Goal: Book appointment/travel/reservation

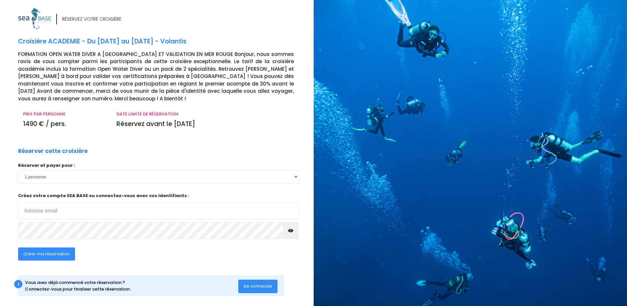
click at [123, 212] on input "email" at bounding box center [158, 210] width 281 height 17
type input "thomas.faquin@yahoo.com"
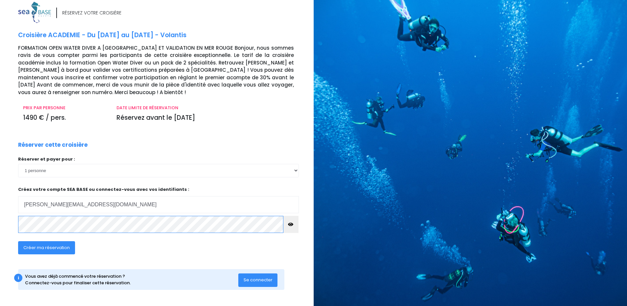
scroll to position [7, 0]
click at [67, 246] on span "Créer ma réservation" at bounding box center [46, 247] width 46 height 6
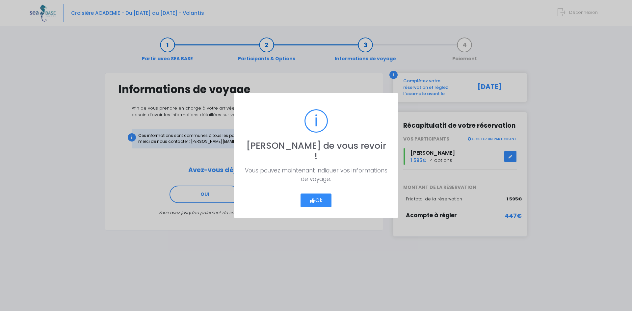
click at [324, 195] on button "Ok" at bounding box center [315, 201] width 31 height 14
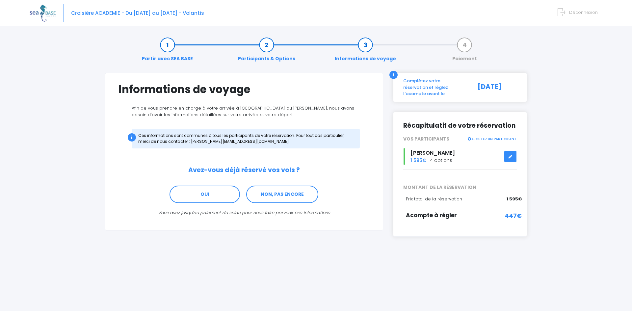
click at [513, 152] on link at bounding box center [510, 157] width 13 height 12
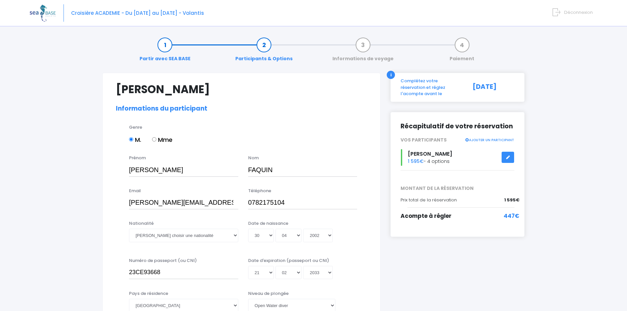
select select "PADI Open Water diver"
select select "M"
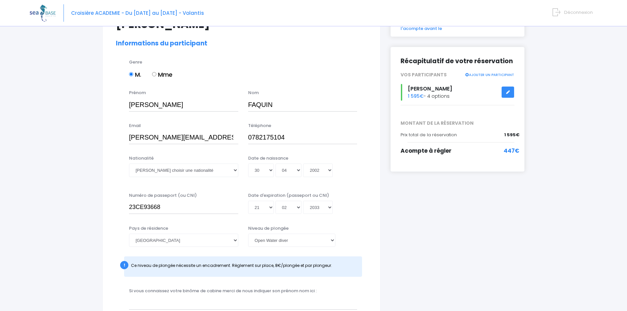
scroll to position [66, 0]
click at [178, 209] on input "23CE93668" at bounding box center [183, 206] width 109 height 13
click at [203, 167] on select "Veuillez choisir une nationalité Afghane Albanaise Algerienne Allemande America…" at bounding box center [183, 169] width 109 height 13
select select "Française"
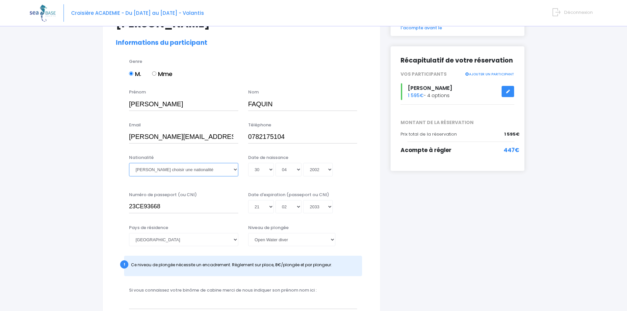
click at [129, 163] on select "Veuillez choisir une nationalité Afghane Albanaise Algerienne Allemande America…" at bounding box center [183, 169] width 109 height 13
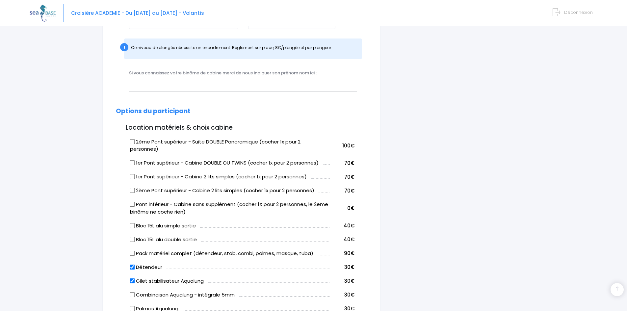
scroll to position [296, 0]
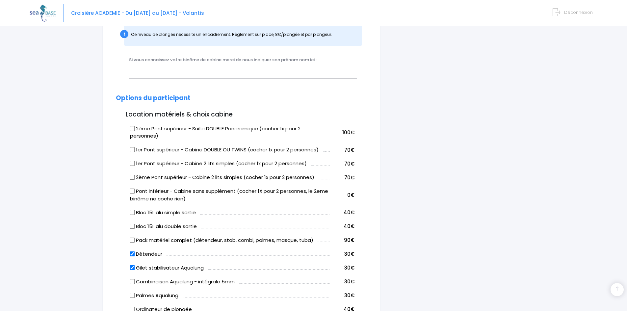
click at [181, 192] on label "Pont inférieur - Cabine sans supplément (cocher 1X pour 2 personnes, le 2eme bi…" at bounding box center [230, 195] width 200 height 15
click at [135, 192] on input "Pont inférieur - Cabine sans supplément (cocher 1X pour 2 personnes, le 2eme bi…" at bounding box center [132, 191] width 5 height 5
checkbox input "true"
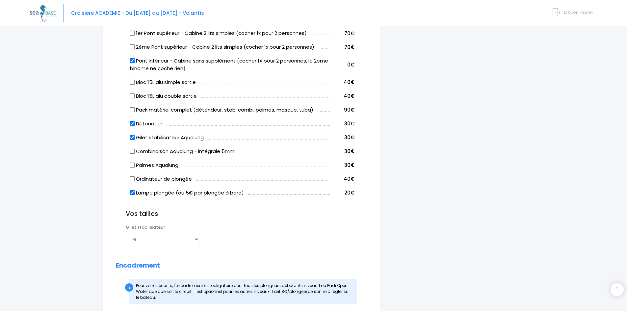
scroll to position [428, 0]
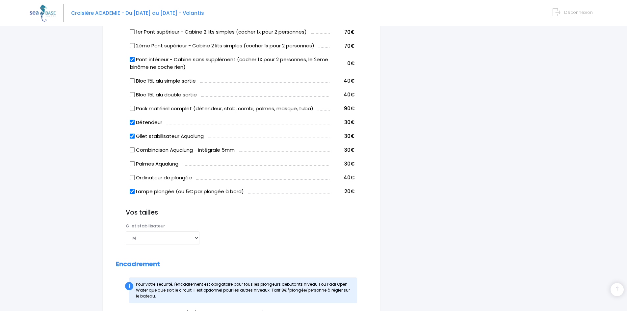
click at [225, 237] on div "Palmes Choisir une taille 36/37 38/39 40/41 42/43 44/45 46/47 Combinaison Chois…" at bounding box center [246, 236] width 251 height 26
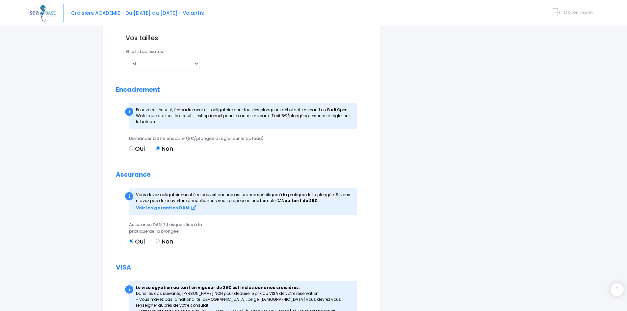
scroll to position [625, 0]
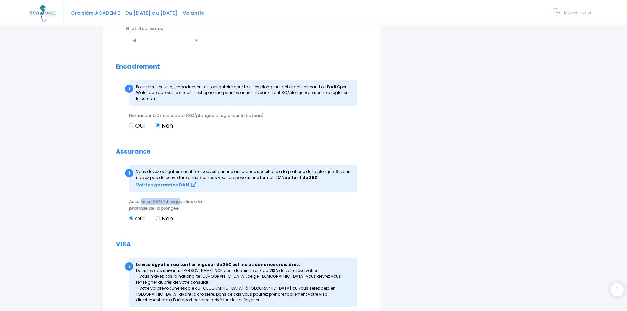
drag, startPoint x: 140, startPoint y: 201, endPoint x: 184, endPoint y: 203, distance: 43.5
click at [181, 201] on span "Assurance DAN 7J risques liés à la pratique de la plongée" at bounding box center [165, 204] width 73 height 13
click at [194, 205] on div "Assurance DAN 7J risques liés à la pratique de la plongée" at bounding box center [172, 204] width 87 height 13
click at [161, 217] on label "Non" at bounding box center [164, 218] width 17 height 9
click at [160, 217] on input "Non" at bounding box center [158, 218] width 4 height 4
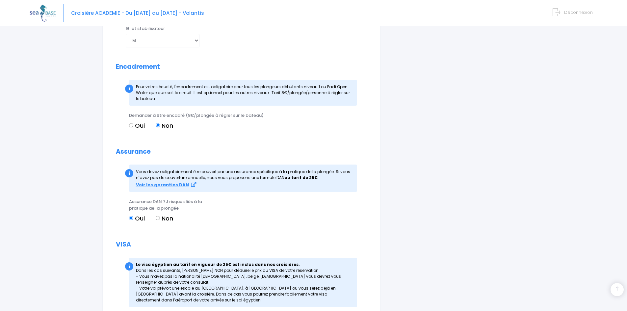
radio input "true"
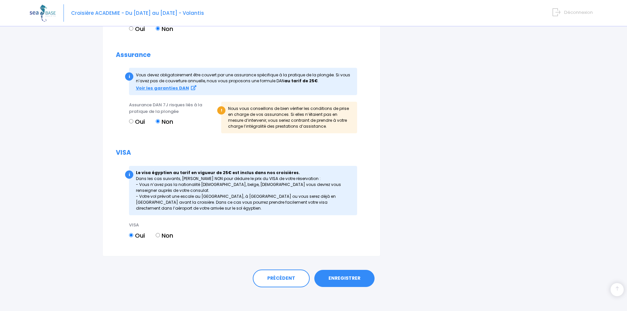
scroll to position [724, 0]
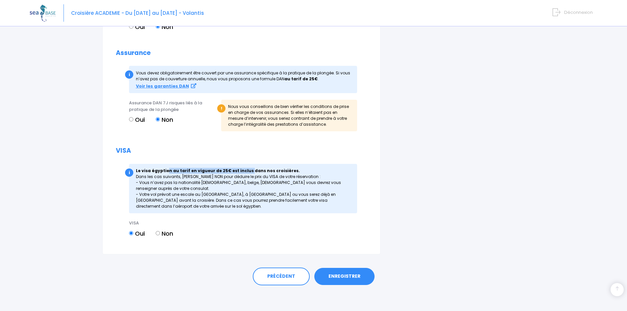
drag, startPoint x: 166, startPoint y: 170, endPoint x: 244, endPoint y: 172, distance: 77.7
click at [244, 172] on strong "Le visa égyptien au tarif en vigueur de 25€ est inclus dans nos croisières." at bounding box center [218, 171] width 164 height 6
drag, startPoint x: 188, startPoint y: 177, endPoint x: 253, endPoint y: 178, distance: 65.2
click at [253, 178] on div "i Le visa égyptien au tarif en vigueur de 25€ est inclus dans nos croisières. D…" at bounding box center [243, 188] width 228 height 49
drag, startPoint x: 179, startPoint y: 182, endPoint x: 197, endPoint y: 184, distance: 18.8
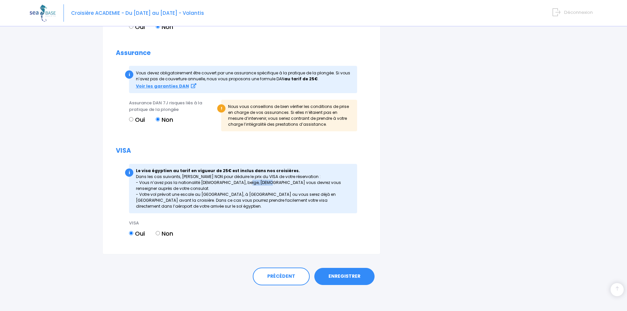
click at [197, 184] on div "i Le visa égyptien au tarif en vigueur de 25€ est inclus dans nos croisières. D…" at bounding box center [243, 188] width 228 height 49
click at [164, 234] on label "Non" at bounding box center [164, 233] width 17 height 9
click at [160, 234] on input "Non" at bounding box center [158, 233] width 4 height 4
radio input "true"
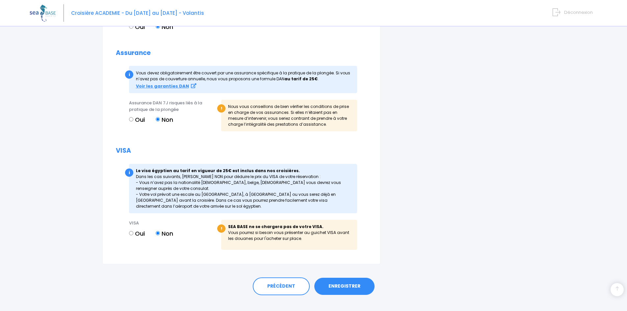
click at [182, 253] on div "VISA Oui Non" at bounding box center [172, 237] width 97 height 34
drag, startPoint x: 151, startPoint y: 192, endPoint x: 212, endPoint y: 194, distance: 60.9
click at [212, 194] on div "i Le visa égyptien au tarif en vigueur de 25€ est inclus dans nos croisières. D…" at bounding box center [243, 188] width 228 height 49
drag, startPoint x: 222, startPoint y: 194, endPoint x: 247, endPoint y: 195, distance: 24.4
click at [247, 195] on div "i Le visa égyptien au tarif en vigueur de 25€ est inclus dans nos croisières. D…" at bounding box center [243, 188] width 228 height 49
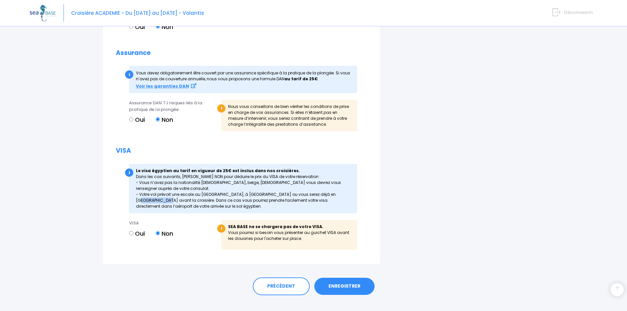
drag, startPoint x: 260, startPoint y: 193, endPoint x: 285, endPoint y: 194, distance: 25.3
click at [285, 194] on div "i Le visa égyptien au tarif en vigueur de 25€ est inclus dans nos croisières. D…" at bounding box center [243, 188] width 228 height 49
drag, startPoint x: 231, startPoint y: 201, endPoint x: 320, endPoint y: 203, distance: 88.9
click at [320, 203] on div "i Le visa égyptien au tarif en vigueur de 25€ est inclus dans nos croisières. D…" at bounding box center [243, 188] width 228 height 49
click at [204, 200] on div "i Le visa égyptien au tarif en vigueur de 25€ est inclus dans nos croisières. D…" at bounding box center [243, 188] width 228 height 49
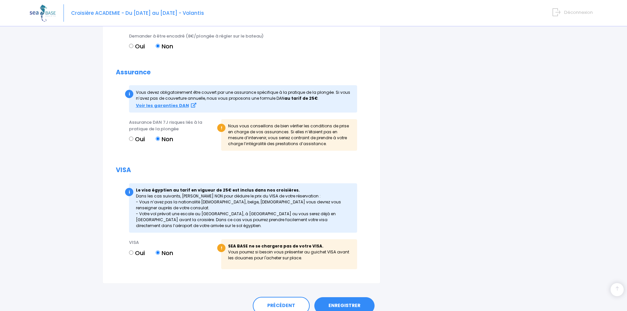
scroll to position [702, 0]
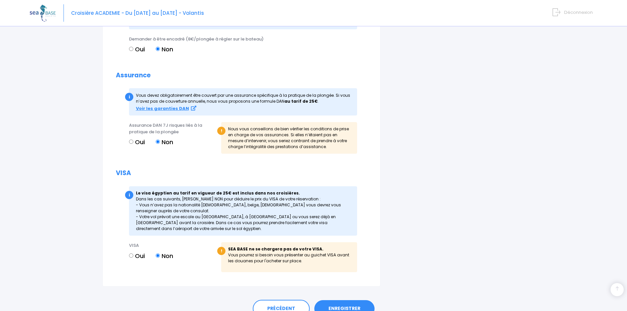
drag, startPoint x: 192, startPoint y: 199, endPoint x: 288, endPoint y: 201, distance: 96.4
click at [288, 201] on div "i Le visa égyptien au tarif en vigueur de 25€ est inclus dans nos croisières. D…" at bounding box center [243, 210] width 228 height 49
drag, startPoint x: 155, startPoint y: 205, endPoint x: 215, endPoint y: 206, distance: 59.9
click at [215, 206] on div "i Le visa égyptien au tarif en vigueur de 25€ est inclus dans nos croisières. D…" at bounding box center [243, 210] width 228 height 49
drag, startPoint x: 251, startPoint y: 206, endPoint x: 265, endPoint y: 206, distance: 13.8
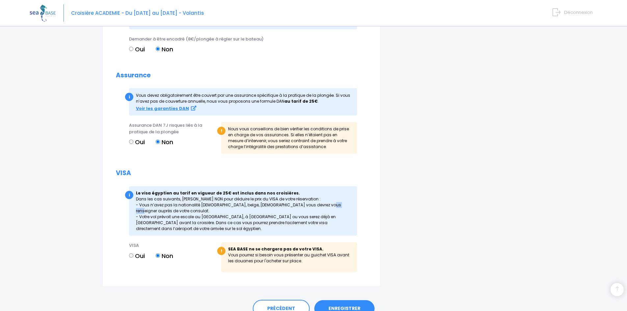
click at [265, 206] on div "i Le visa égyptien au tarif en vigueur de 25€ est inclus dans nos croisières. D…" at bounding box center [243, 210] width 228 height 49
click at [223, 211] on div "i Le visa égyptien au tarif en vigueur de 25€ est inclus dans nos croisières. D…" at bounding box center [243, 210] width 228 height 49
drag, startPoint x: 174, startPoint y: 198, endPoint x: 182, endPoint y: 198, distance: 8.6
click at [182, 198] on div "i Le visa égyptien au tarif en vigueur de 25€ est inclus dans nos croisières. D…" at bounding box center [243, 210] width 228 height 49
click at [131, 252] on label "Oui" at bounding box center [137, 255] width 16 height 9
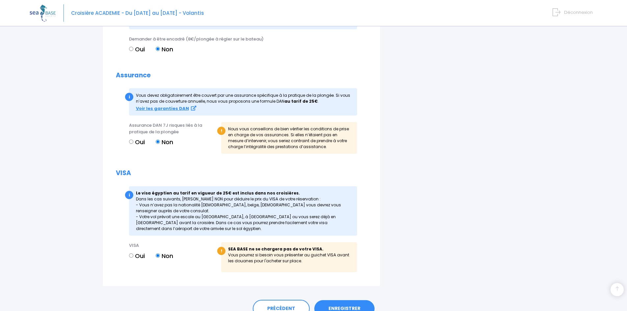
click at [131, 253] on input "Oui" at bounding box center [131, 255] width 4 height 4
radio input "true"
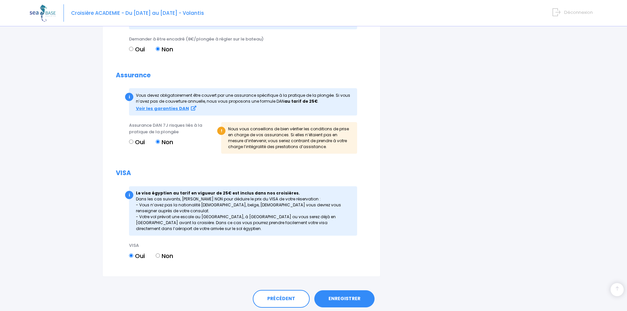
click at [180, 190] on strong "Le visa égyptien au tarif en vigueur de 25€ est inclus dans nos croisières." at bounding box center [218, 193] width 164 height 6
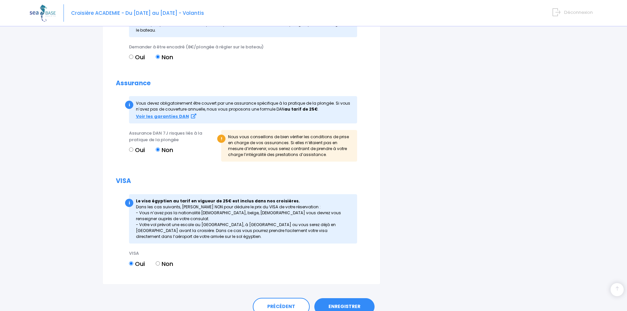
scroll to position [725, 0]
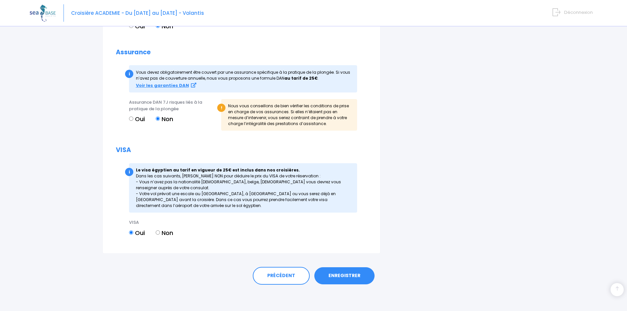
click at [358, 280] on link "ENREGISTRER" at bounding box center [344, 275] width 60 height 17
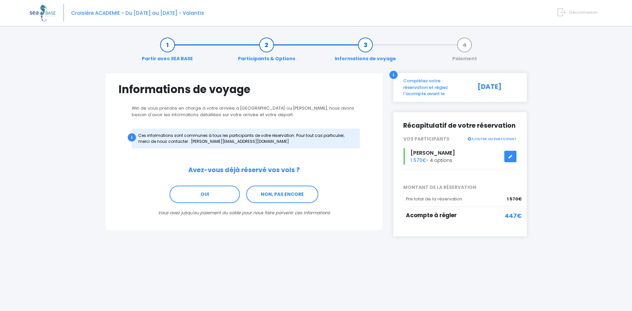
click at [510, 157] on icon at bounding box center [510, 157] width 5 height 0
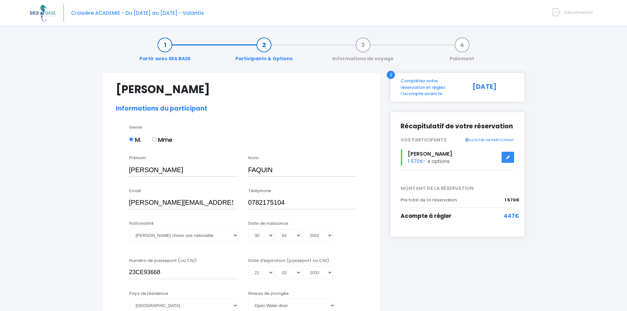
select select "PADI Open Water diver"
select select "M"
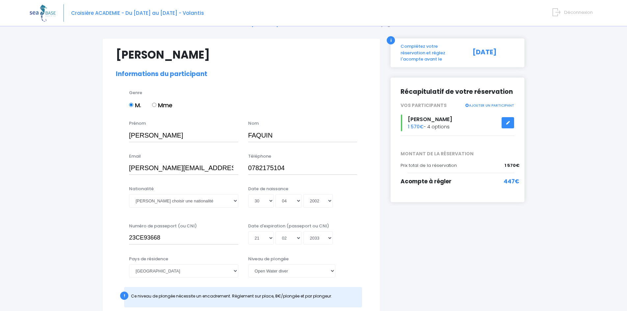
scroll to position [66, 0]
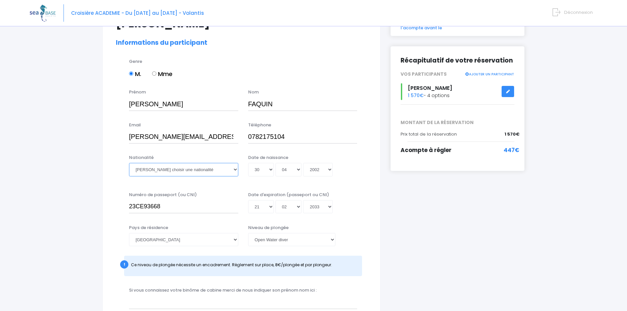
click at [206, 174] on select "Veuillez choisir une nationalité Afghane Albanaise Algerienne Allemande America…" at bounding box center [183, 169] width 109 height 13
select select "Française"
click at [129, 163] on select "Veuillez choisir une nationalité Afghane Albanaise Algerienne Allemande America…" at bounding box center [183, 169] width 109 height 13
click at [118, 185] on div "Nationalité Veuillez choisir une nationalité Afghane Albanaise Algerienne Allem…" at bounding box center [241, 169] width 261 height 30
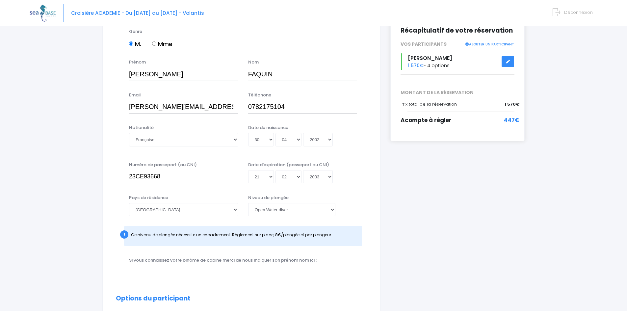
scroll to position [99, 0]
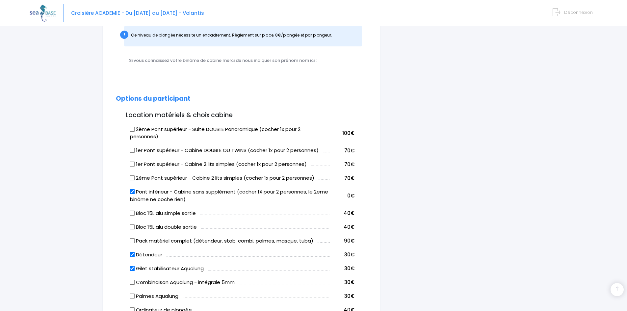
scroll to position [296, 0]
click at [134, 190] on input "Pont inférieur - Cabine sans supplément (cocher 1X pour 2 personnes, le 2eme bi…" at bounding box center [132, 191] width 5 height 5
click at [133, 193] on input "Pont inférieur - Cabine sans supplément (cocher 1X pour 2 personnes, le 2eme bi…" at bounding box center [132, 191] width 5 height 5
checkbox input "true"
click at [130, 166] on input "1er Pont supérieur - Cabine 2 lits simples (cocher 1x pour 2 personnes)" at bounding box center [132, 163] width 5 height 5
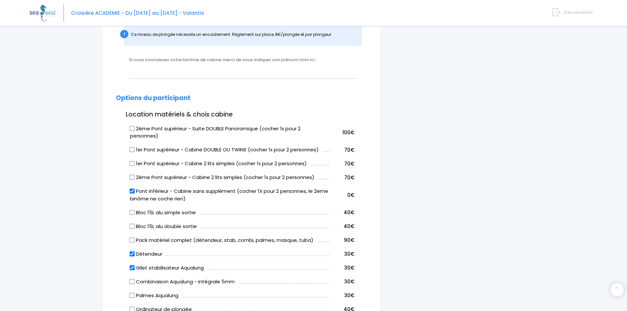
checkbox input "true"
click at [133, 193] on input "Pont inférieur - Cabine sans supplément (cocher 1X pour 2 personnes, le 2eme bi…" at bounding box center [132, 191] width 5 height 5
checkbox input "false"
drag, startPoint x: 258, startPoint y: 164, endPoint x: 284, endPoint y: 165, distance: 25.7
click at [284, 165] on label "1er Pont supérieur - Cabine 2 lits simples (cocher 1x pour 2 personnes)" at bounding box center [218, 164] width 177 height 8
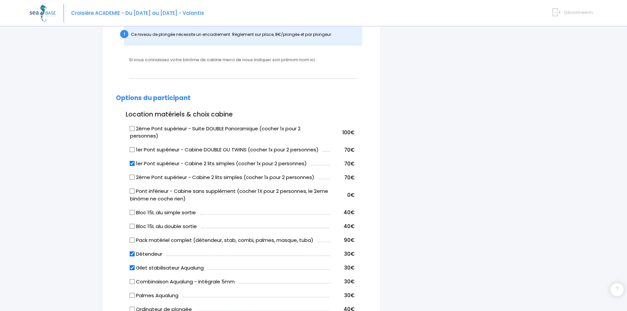
click at [135, 163] on label "1er Pont supérieur - Cabine 2 lits simples (cocher 1x pour 2 personnes)" at bounding box center [218, 164] width 177 height 8
click at [135, 163] on input "1er Pont supérieur - Cabine 2 lits simples (cocher 1x pour 2 personnes)" at bounding box center [132, 163] width 5 height 5
checkbox input "false"
click at [131, 192] on input "Pont inférieur - Cabine sans supplément (cocher 1X pour 2 personnes, le 2eme bi…" at bounding box center [132, 191] width 5 height 5
checkbox input "true"
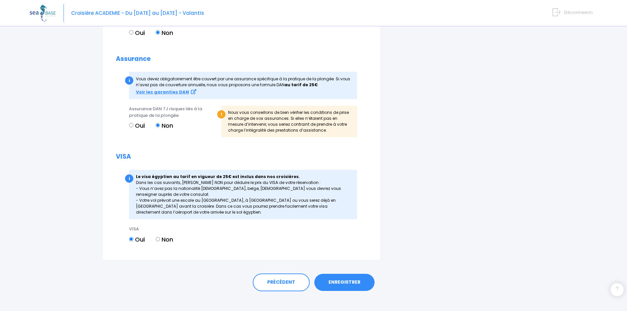
scroll to position [725, 0]
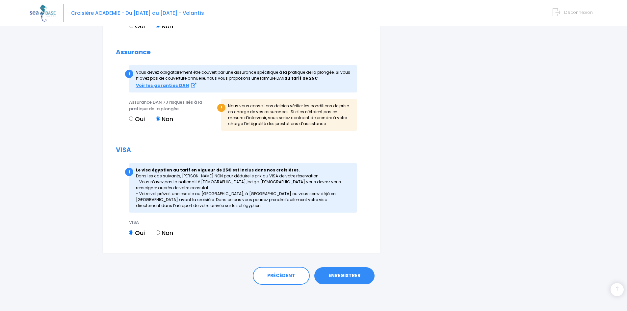
click at [337, 278] on link "ENREGISTRER" at bounding box center [344, 275] width 60 height 17
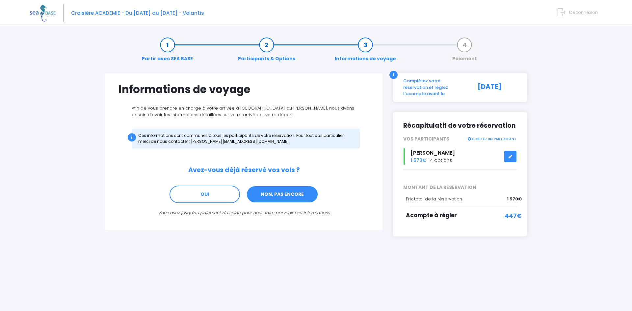
click at [278, 195] on link "NON, PAS ENCORE" at bounding box center [282, 195] width 72 height 18
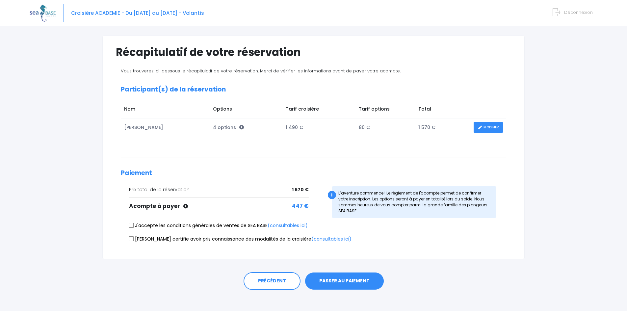
scroll to position [42, 0]
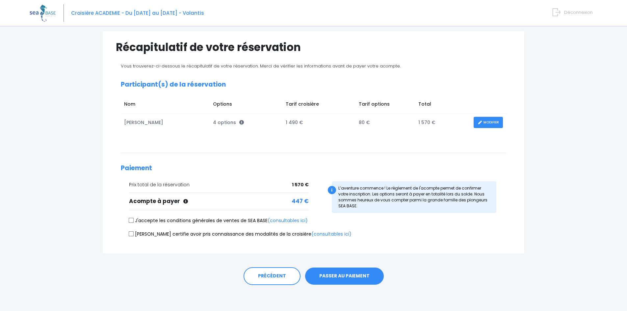
scroll to position [42, 0]
click at [135, 223] on label "J'accepte les conditions générales de ventes de SEA BASE (consultables ici)" at bounding box center [218, 220] width 179 height 7
click at [134, 223] on input "J'accepte les conditions générales de ventes de SEA BASE (consultables ici)" at bounding box center [131, 220] width 5 height 5
checkbox input "true"
click at [129, 235] on input "[PERSON_NAME] certifie avoir pris connaissance des modalités de la croisière (c…" at bounding box center [131, 233] width 5 height 5
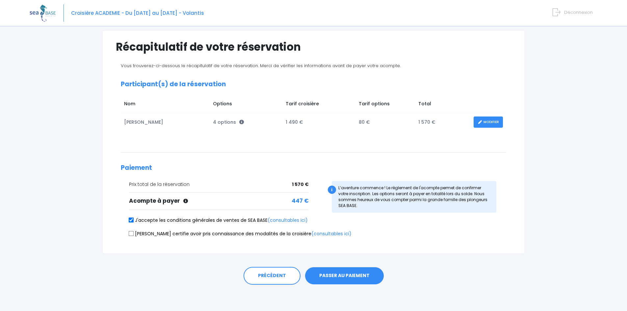
checkbox input "true"
click at [322, 265] on div "PRÉCÉDENT PASSER AU PAIEMENT" at bounding box center [313, 274] width 422 height 41
click at [325, 271] on button "PASSER AU PAIEMENT" at bounding box center [344, 275] width 79 height 17
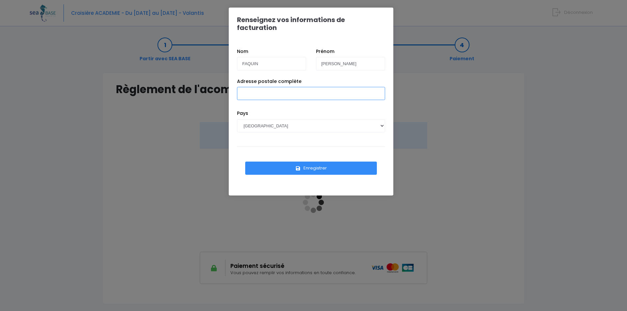
click at [310, 87] on input "Adresse postale complète" at bounding box center [311, 93] width 148 height 13
click at [309, 110] on div "Pays AFGHANISTAN AFRIQUE DU SUD ÅLAND, ÎLES ALBANIE ALGÉRIE ALLEMAGNE ANDORRE A…" at bounding box center [311, 126] width 158 height 32
click at [272, 87] on input "28 rue george sand 38500 Voiron" at bounding box center [311, 93] width 148 height 13
click at [257, 87] on input "28 rue george Sand 38500 Voiron" at bounding box center [311, 93] width 148 height 13
type input "28 rue George Sand 38500 Voiron"
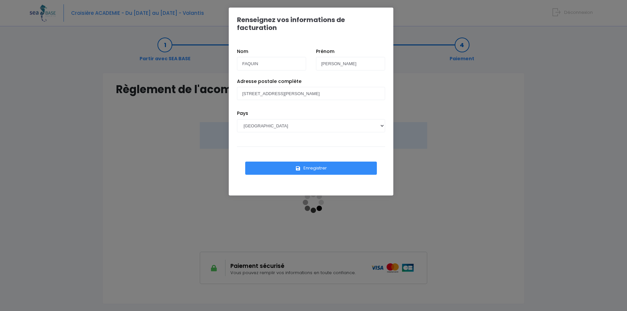
click at [255, 110] on div "Pays AFGHANISTAN AFRIQUE DU SUD ÅLAND, ÎLES ALBANIE ALGÉRIE ALLEMAGNE ANDORRE A…" at bounding box center [311, 126] width 158 height 32
click at [319, 162] on button "Enregistrer" at bounding box center [311, 168] width 132 height 13
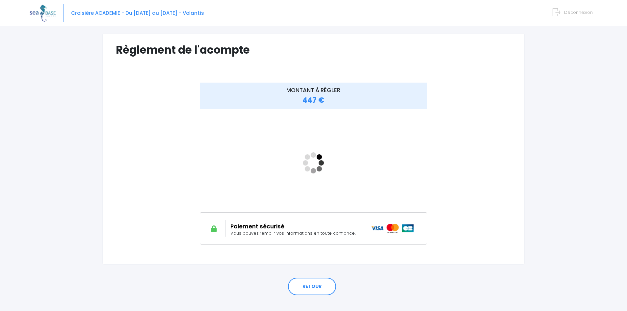
scroll to position [50, 0]
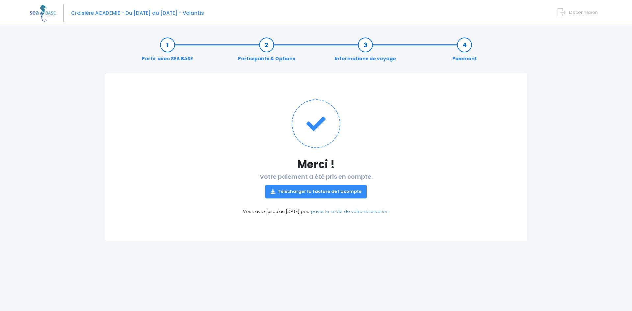
click at [333, 193] on link "Télécharger la facture de l'acompte" at bounding box center [315, 191] width 101 height 13
click at [402, 170] on h1 "Merci !" at bounding box center [315, 164] width 395 height 13
click at [534, 133] on div "Partir avec SEA BASE Participants & Options Informations de voyage Paiement Mer…" at bounding box center [316, 171] width 573 height 280
click at [380, 208] on link "payer le solde de votre réservation" at bounding box center [349, 211] width 77 height 6
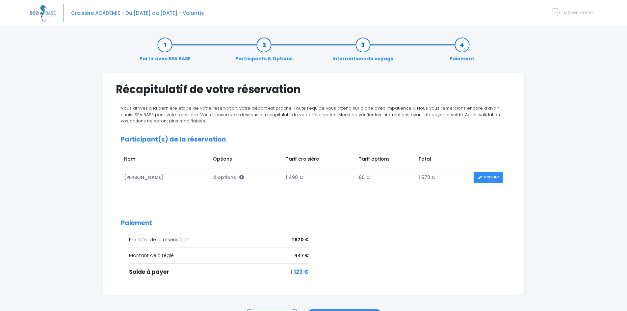
click at [580, 11] on span "Déconnexion" at bounding box center [578, 12] width 29 height 6
